Goal: Task Accomplishment & Management: Manage account settings

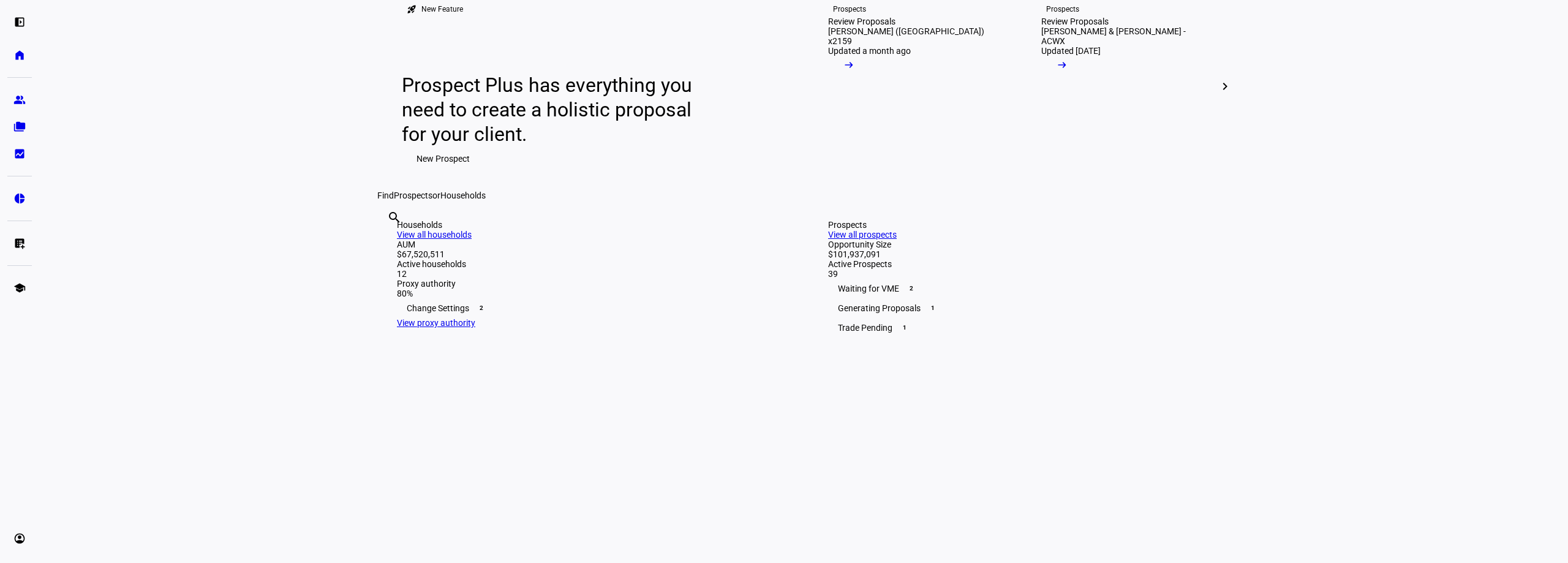
scroll to position [61, 0]
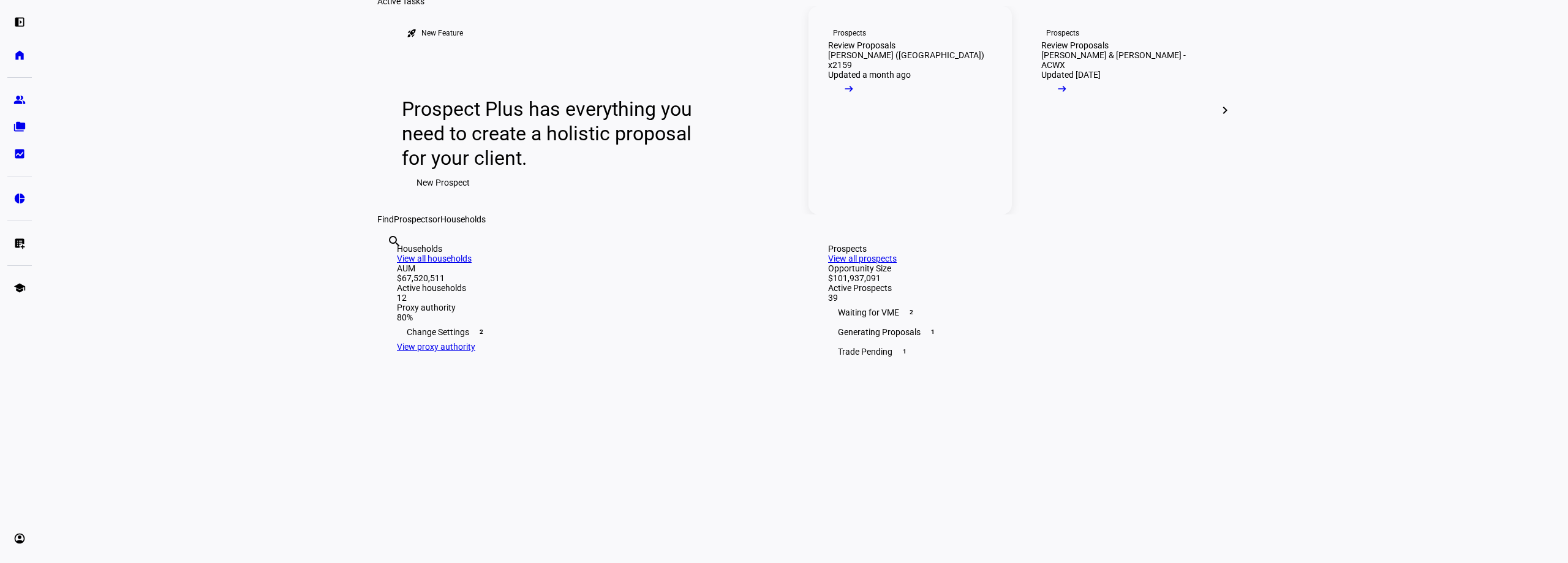
click at [844, 38] on div "Prospects" at bounding box center [849, 33] width 33 height 9
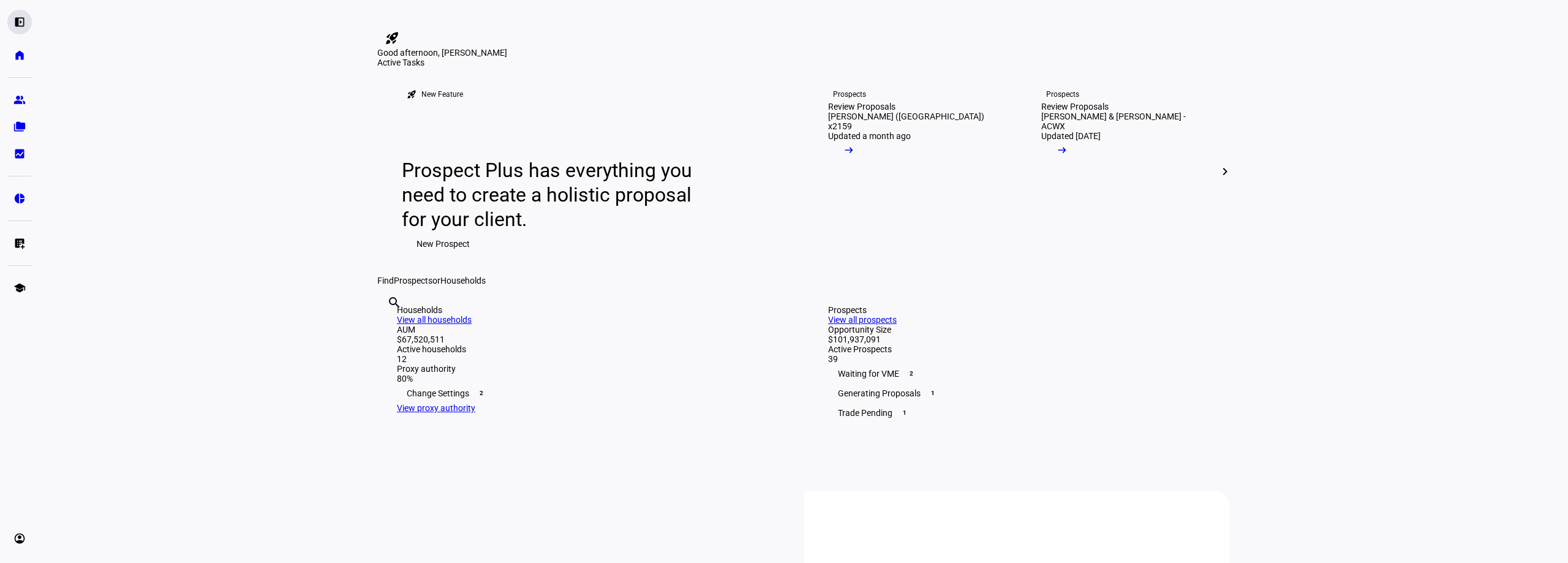
click at [21, 19] on eth-mat-symbol "left_panel_open" at bounding box center [20, 22] width 13 height 13
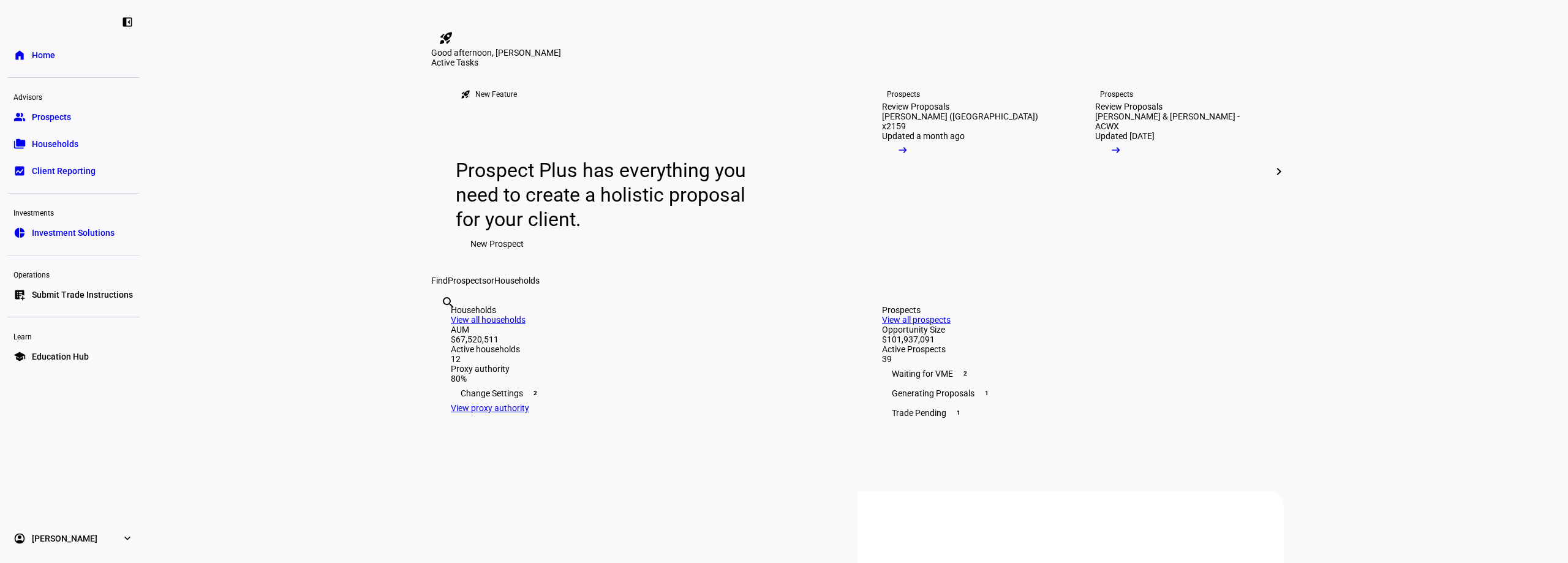
click at [59, 121] on span "Prospects" at bounding box center [52, 117] width 39 height 13
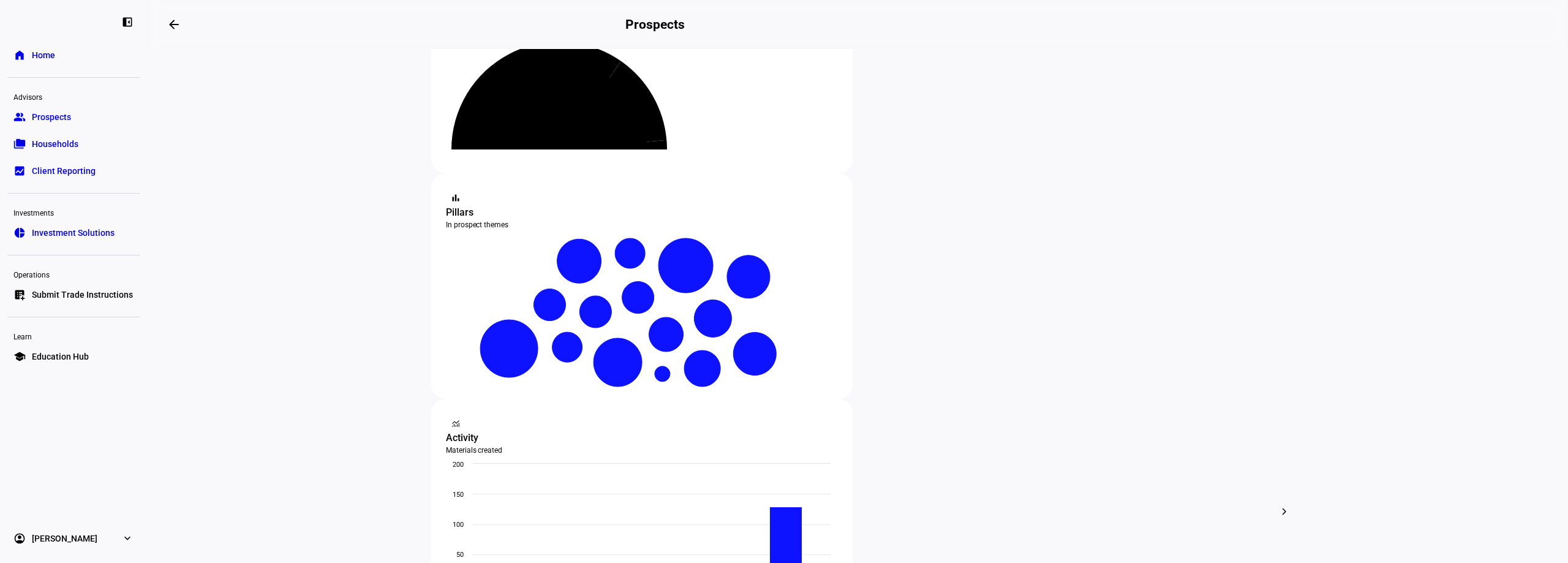
scroll to position [245, 0]
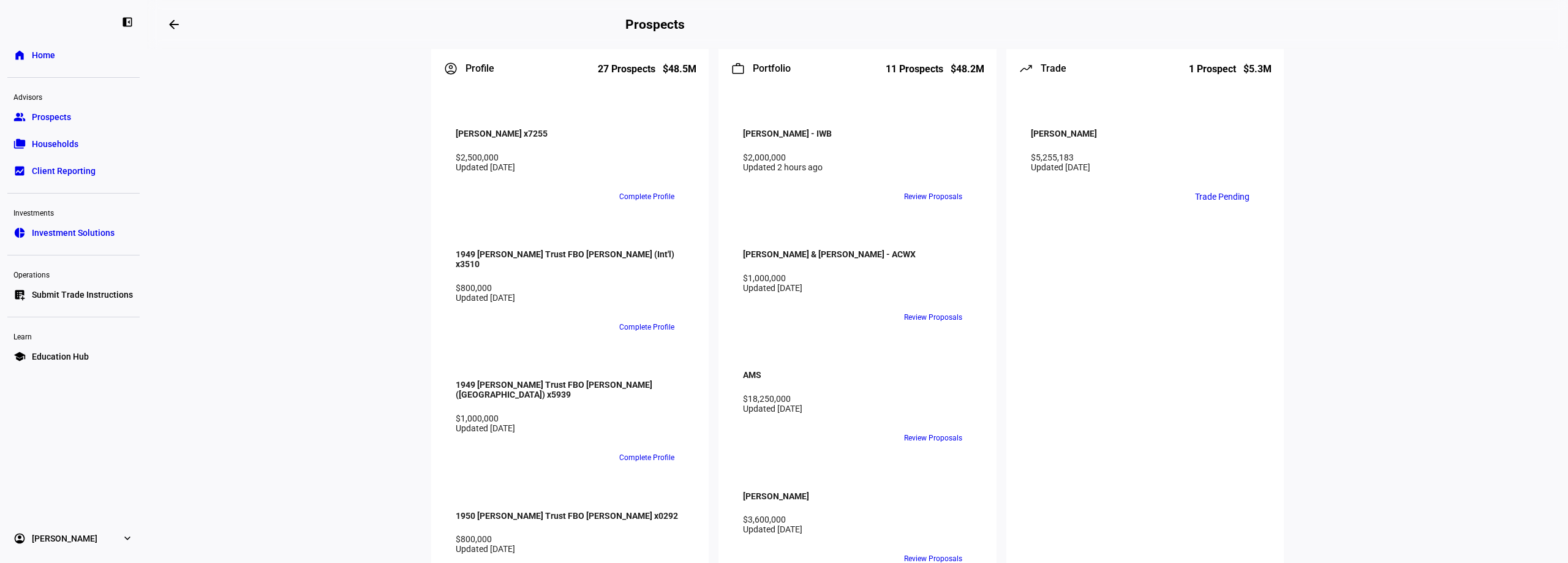
scroll to position [1225, 0]
